Goal: Transaction & Acquisition: Purchase product/service

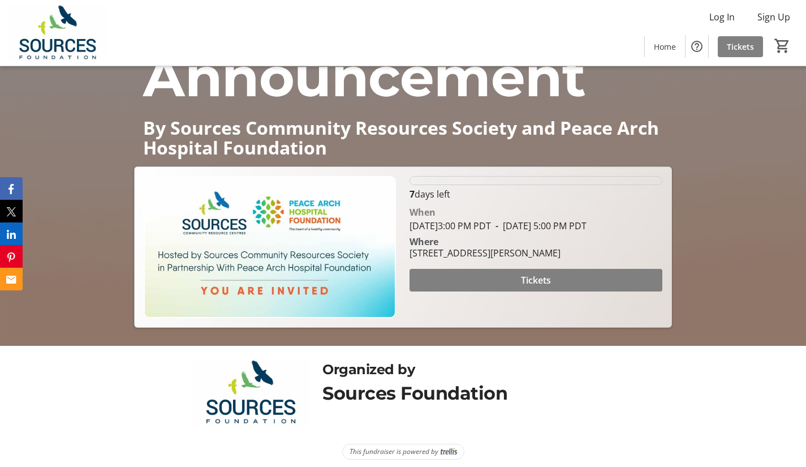
scroll to position [127, 0]
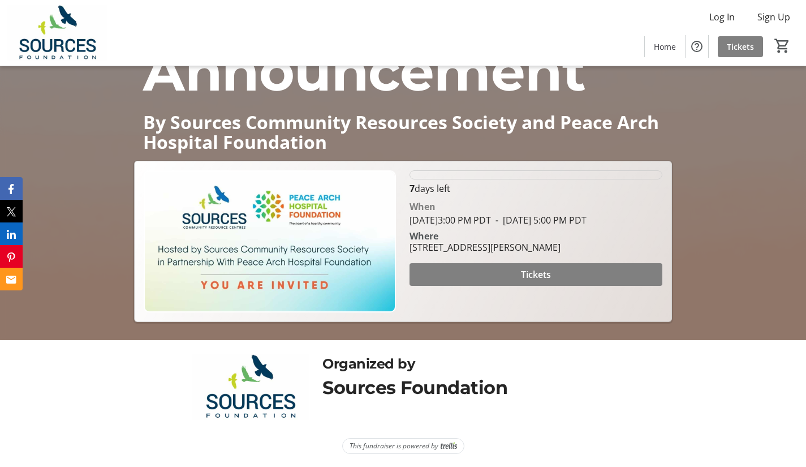
click at [473, 288] on span at bounding box center [536, 274] width 252 height 27
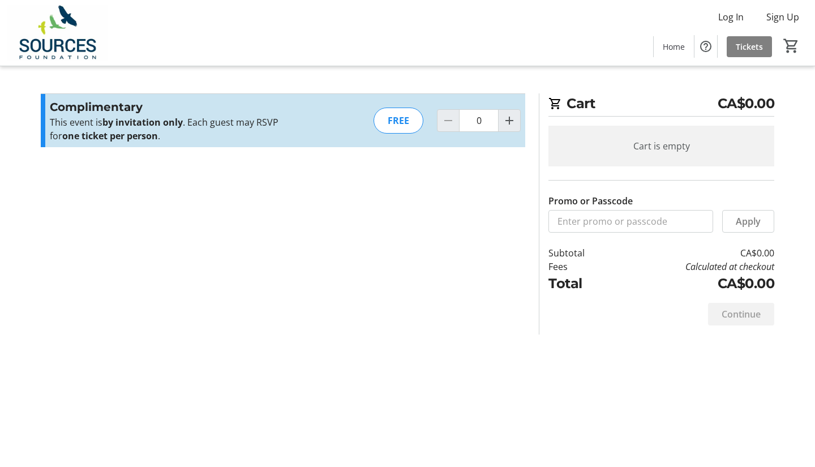
click at [505, 118] on mat-icon "Increment by one" at bounding box center [509, 121] width 14 height 14
type input "1"
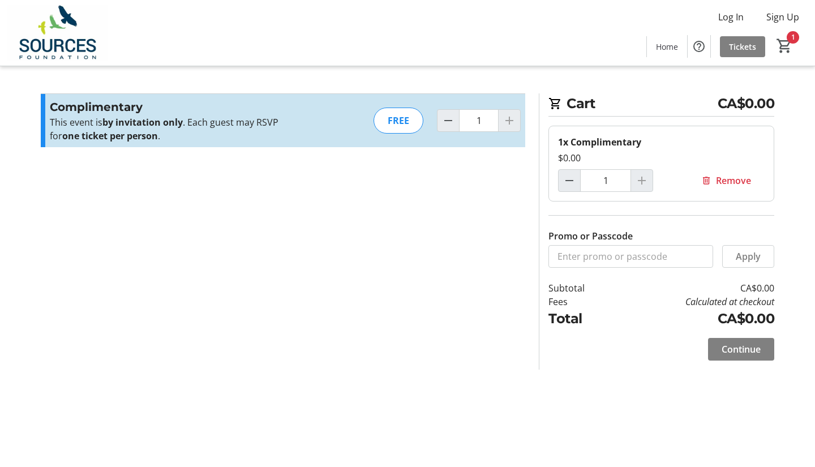
click at [730, 340] on span at bounding box center [741, 348] width 66 height 27
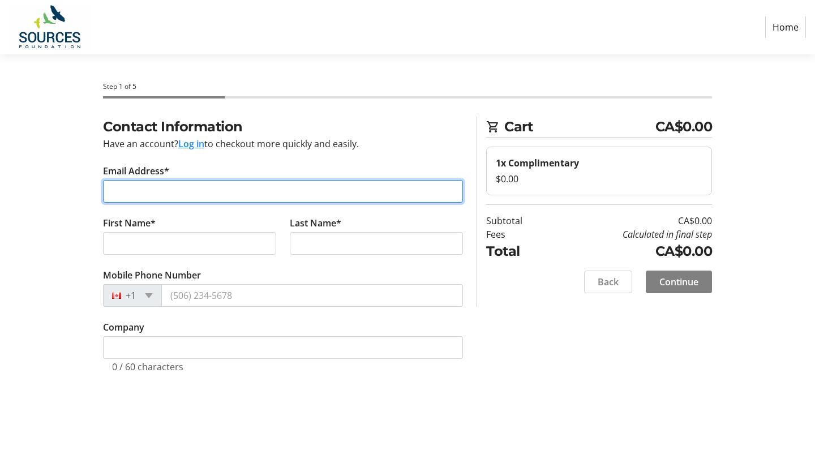
click at [260, 195] on input "Email Address*" at bounding box center [283, 191] width 360 height 23
type input "[EMAIL_ADDRESS][PERSON_NAME][DOMAIN_NAME]"
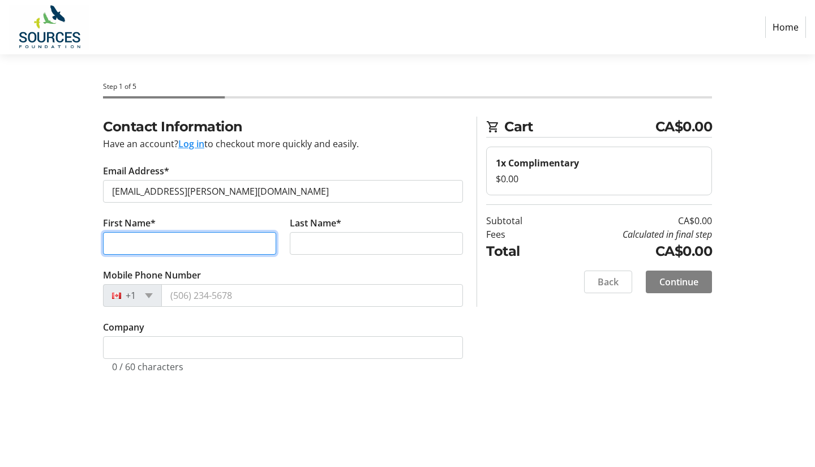
type input "Kiran"
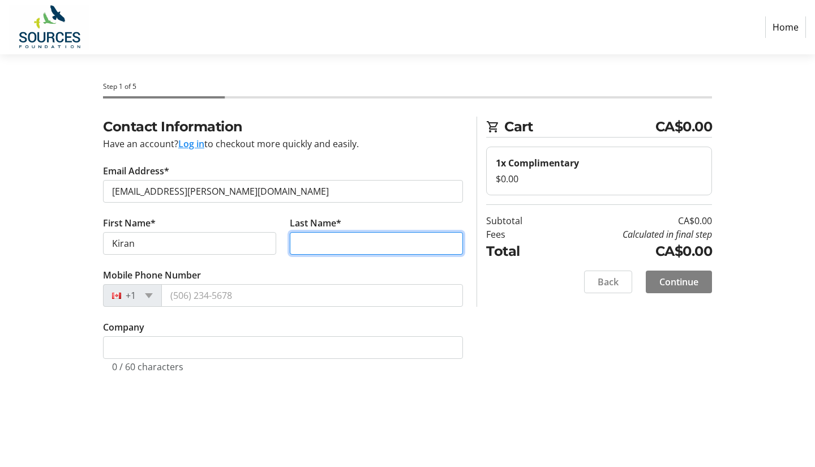
type input "[PERSON_NAME]"
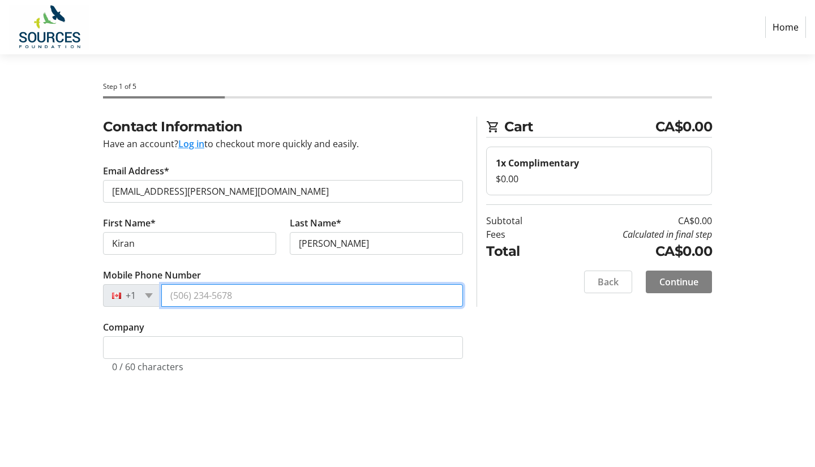
type input "[PHONE_NUMBER]"
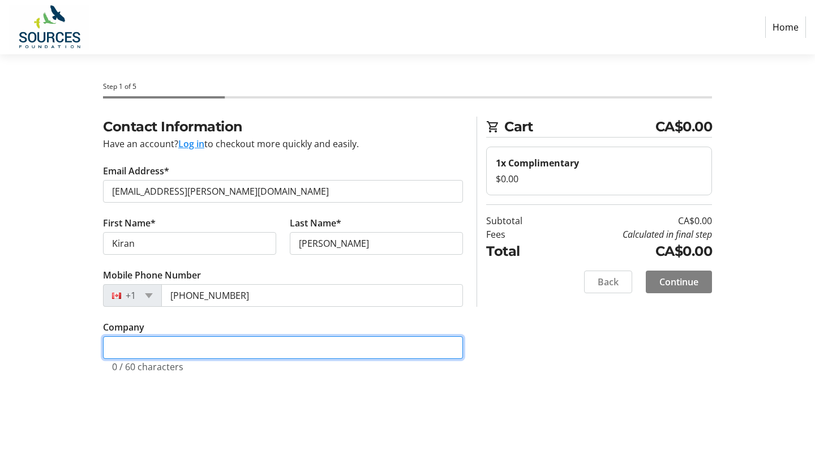
type input "[PERSON_NAME], Member of Parliament"
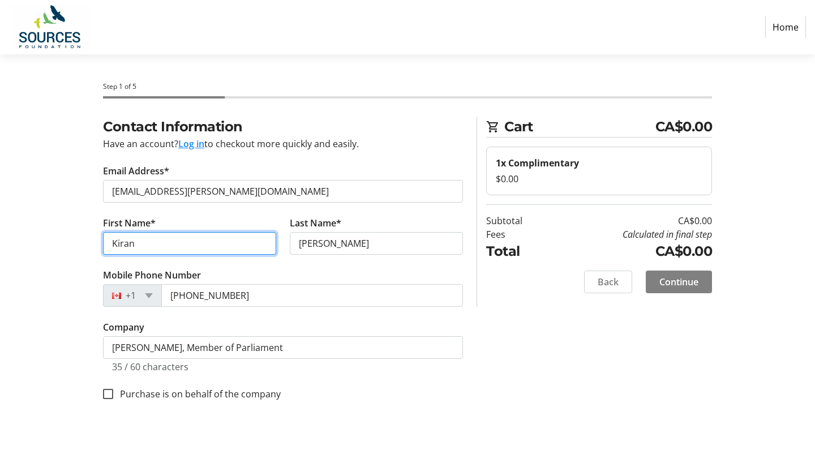
drag, startPoint x: 118, startPoint y: 244, endPoint x: 87, endPoint y: 247, distance: 31.8
click at [87, 247] on div "Contact Information Have an account? Log in to checkout more quickly and easily…" at bounding box center [407, 272] width 747 height 311
type input "[PERSON_NAME]"
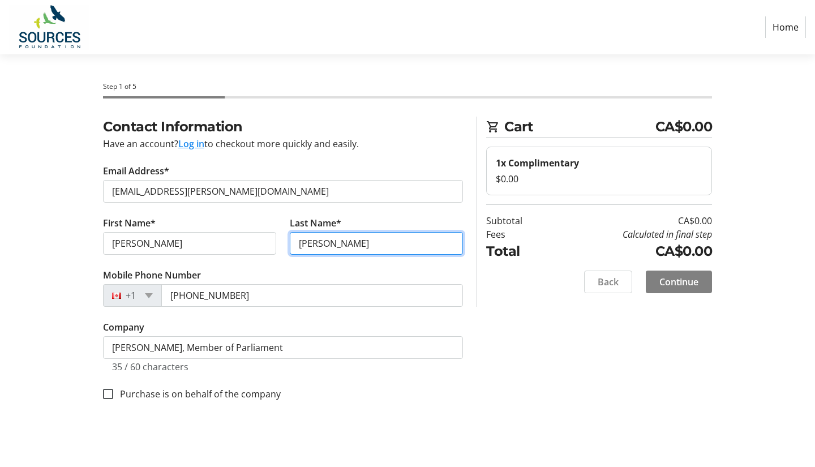
type input "[PERSON_NAME]"
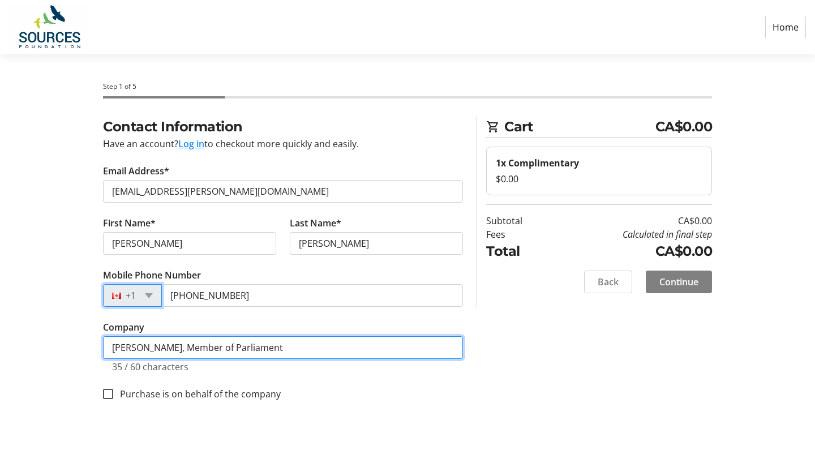
click at [282, 349] on input "[PERSON_NAME], Member of Parliament" at bounding box center [283, 347] width 360 height 23
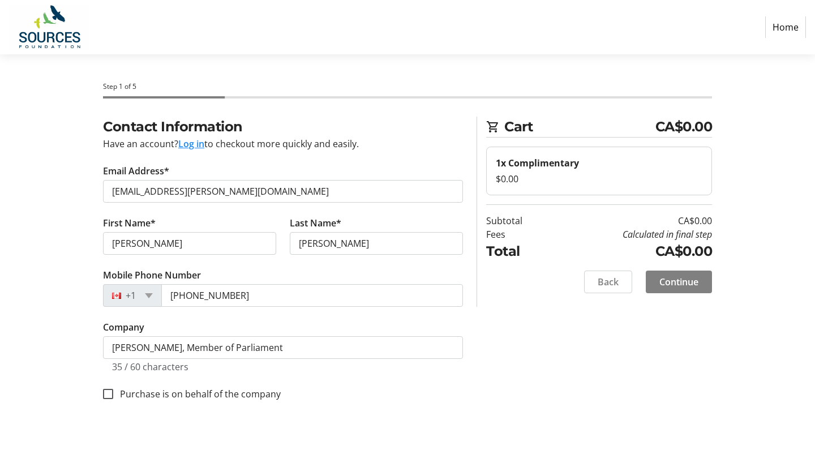
click at [348, 324] on tr-form-field "Company [PERSON_NAME], Member of Parliament 35 / 60 characters" at bounding box center [283, 353] width 360 height 66
click at [672, 284] on span "Continue" at bounding box center [678, 282] width 39 height 14
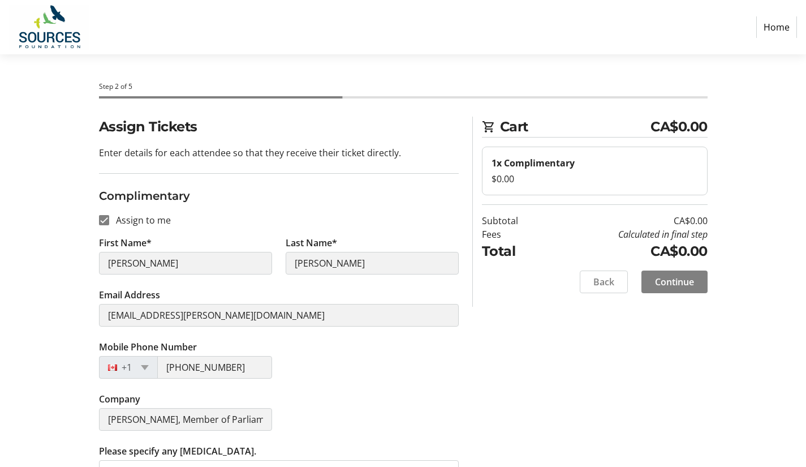
scroll to position [29, 0]
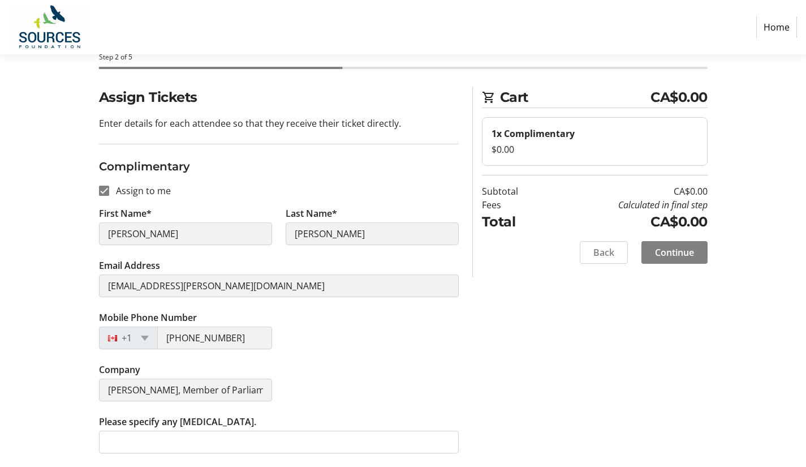
click at [675, 247] on span "Continue" at bounding box center [674, 252] width 39 height 14
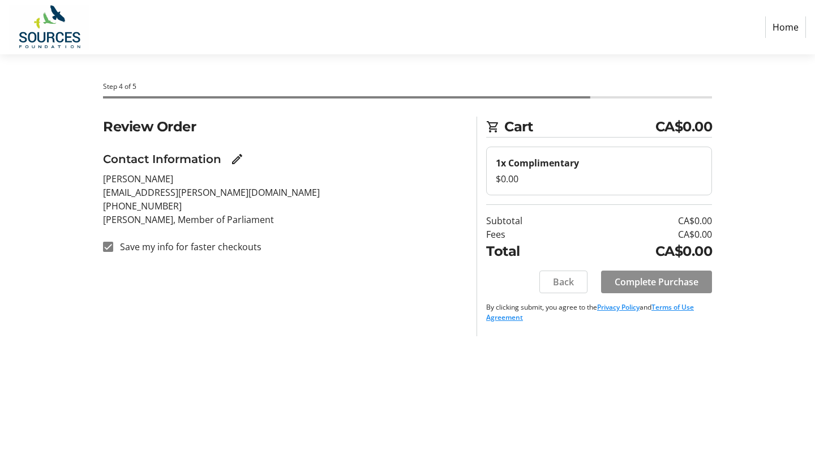
click at [641, 274] on span at bounding box center [656, 281] width 111 height 27
